Goal: Complete application form

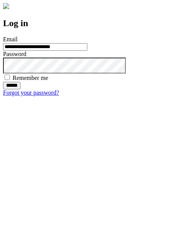
type input "**********"
click at [20, 89] on input "******" at bounding box center [11, 86] width 17 height 8
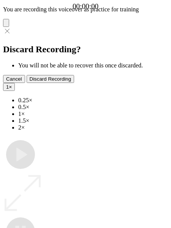
type input "**********"
